Goal: Find specific page/section: Find specific page/section

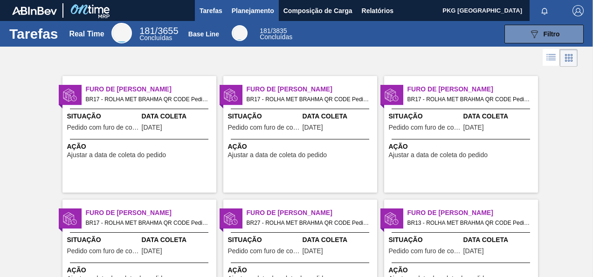
click at [236, 7] on span "Planejamento" at bounding box center [253, 10] width 42 height 11
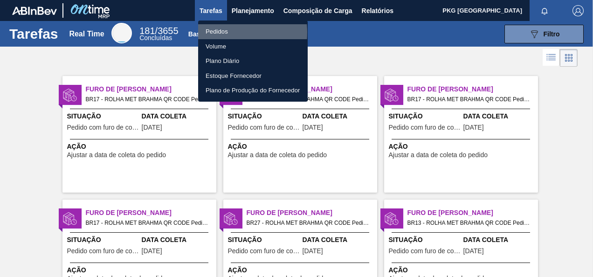
click at [216, 32] on li "Pedidos" at bounding box center [252, 31] width 109 height 15
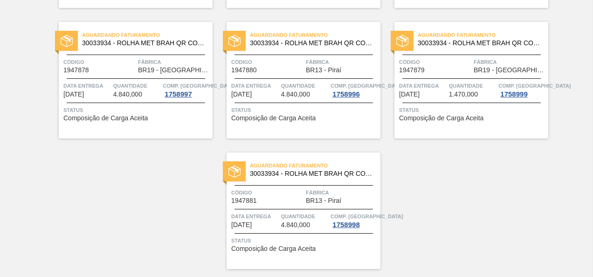
scroll to position [2044, 0]
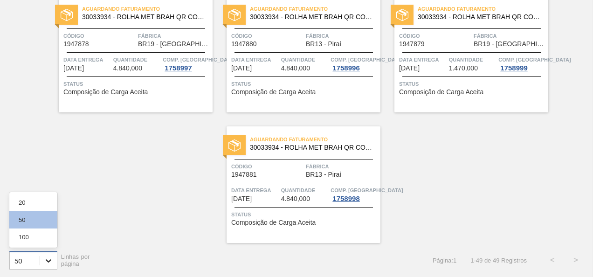
click at [47, 260] on icon at bounding box center [49, 260] width 6 height 3
click at [33, 238] on div "100" at bounding box center [33, 236] width 48 height 17
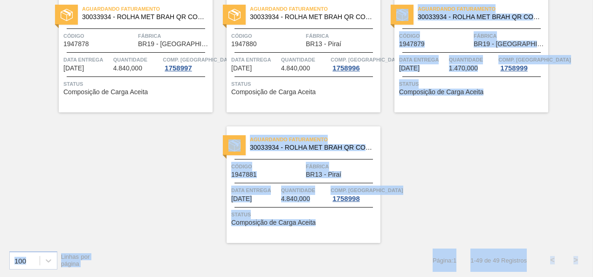
drag, startPoint x: 591, startPoint y: 250, endPoint x: 591, endPoint y: 241, distance: 8.9
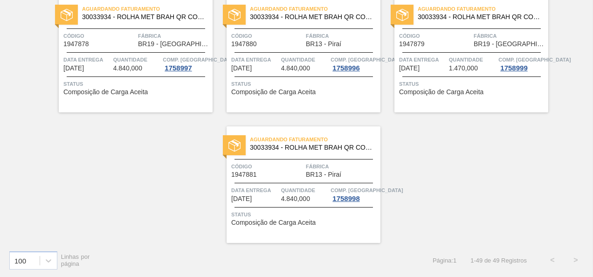
drag, startPoint x: 591, startPoint y: 241, endPoint x: 578, endPoint y: 246, distance: 14.0
click at [591, 256] on div "100 Linhas por página Página : 1 1 - 49 de 49 Registros < >" at bounding box center [296, 260] width 593 height 34
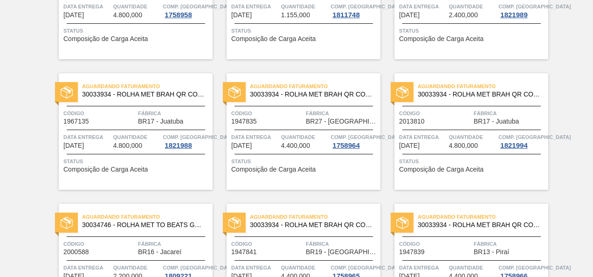
scroll to position [0, 0]
